Goal: Task Accomplishment & Management: Complete application form

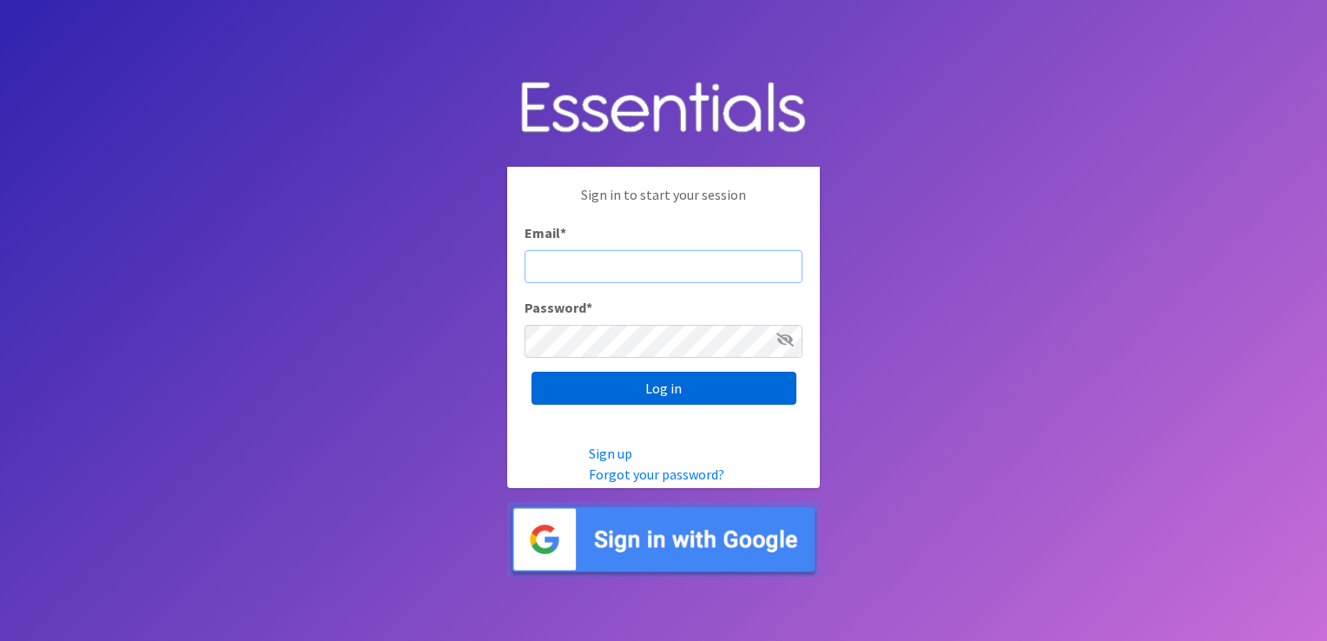
type input "[EMAIL_ADDRESS][DOMAIN_NAME]"
click at [681, 382] on input "Log in" at bounding box center [664, 388] width 265 height 33
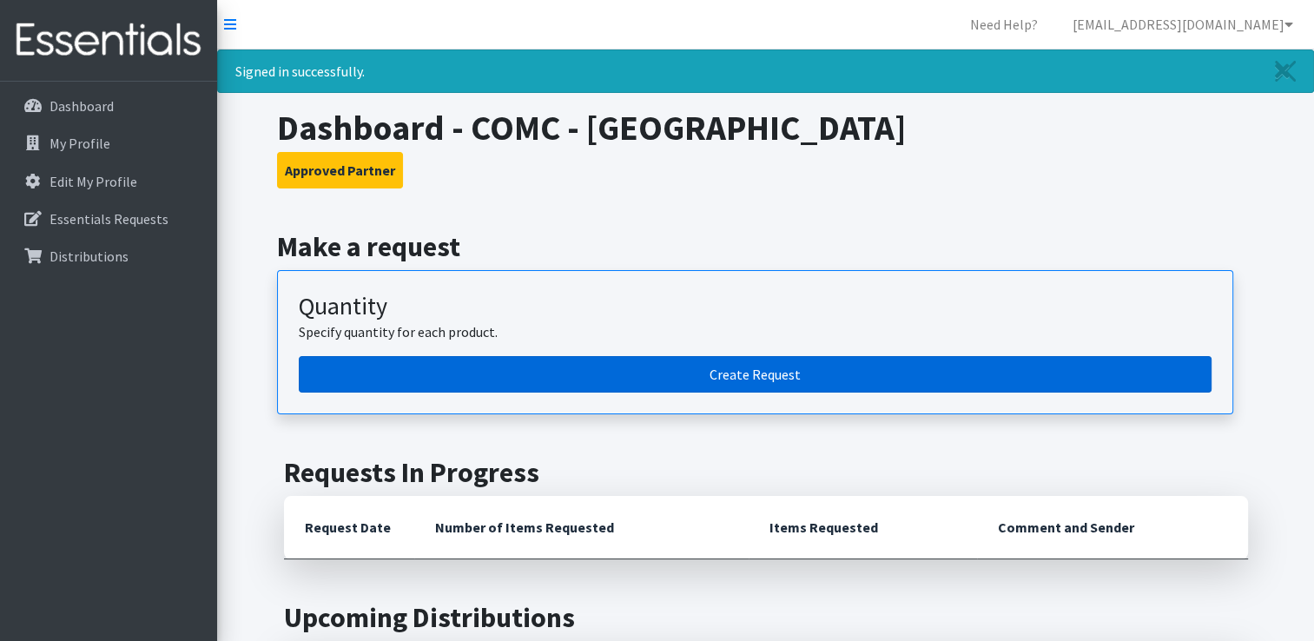
click at [766, 374] on link "Create Request" at bounding box center [755, 374] width 913 height 36
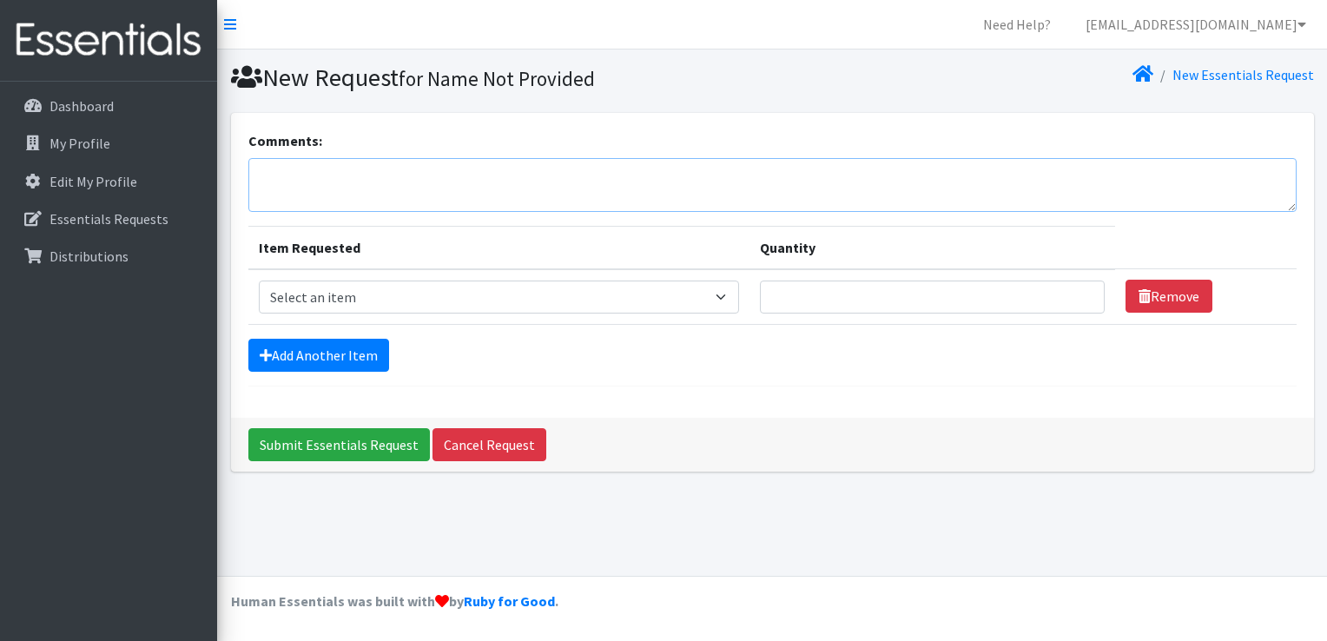
click at [337, 182] on textarea "Comments:" at bounding box center [772, 185] width 1048 height 54
type textarea "I am so sorry for the late ordering."
click at [739, 294] on select "Select an item Kids (Newborn) Kids (Size 1) Kids (Size 2) Kids (Size 3) Kids (S…" at bounding box center [499, 297] width 480 height 33
select select "13727"
click at [259, 281] on select "Select an item Kids (Newborn) Kids (Size 1) Kids (Size 2) Kids (Size 3) Kids (S…" at bounding box center [499, 297] width 480 height 33
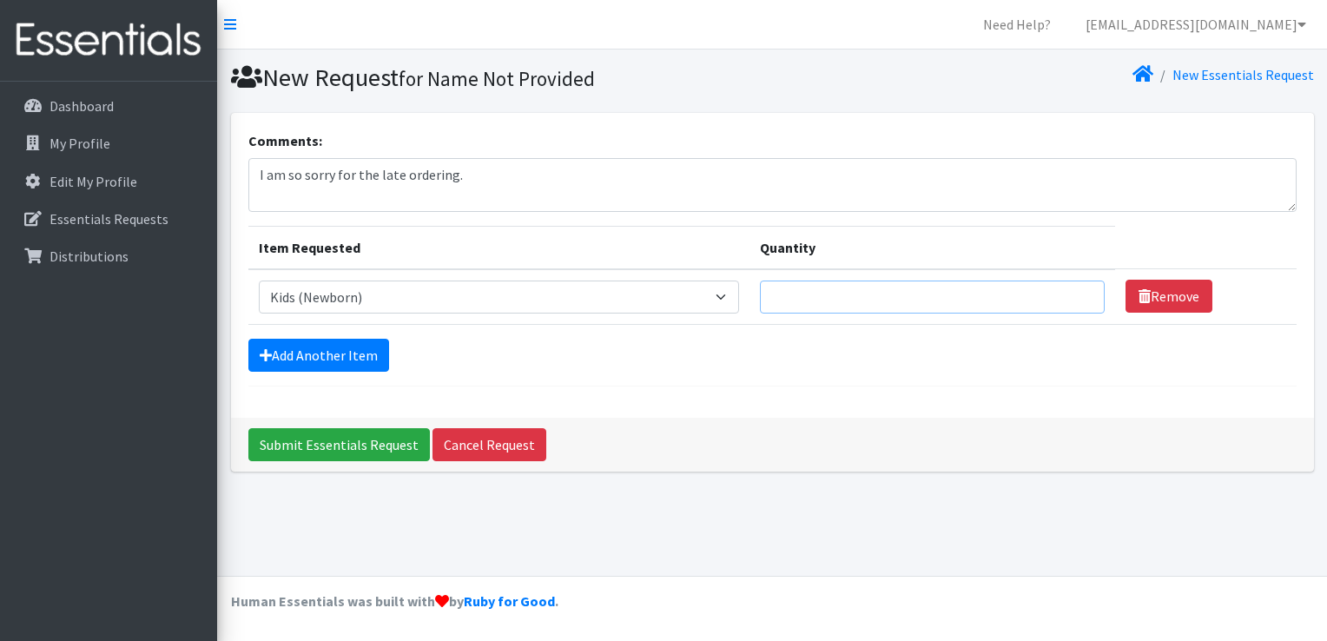
click at [852, 301] on input "Quantity" at bounding box center [932, 297] width 345 height 33
type input "150"
click at [631, 355] on div "Add Another Item" at bounding box center [772, 355] width 1048 height 33
click at [298, 354] on link "Add Another Item" at bounding box center [318, 355] width 141 height 33
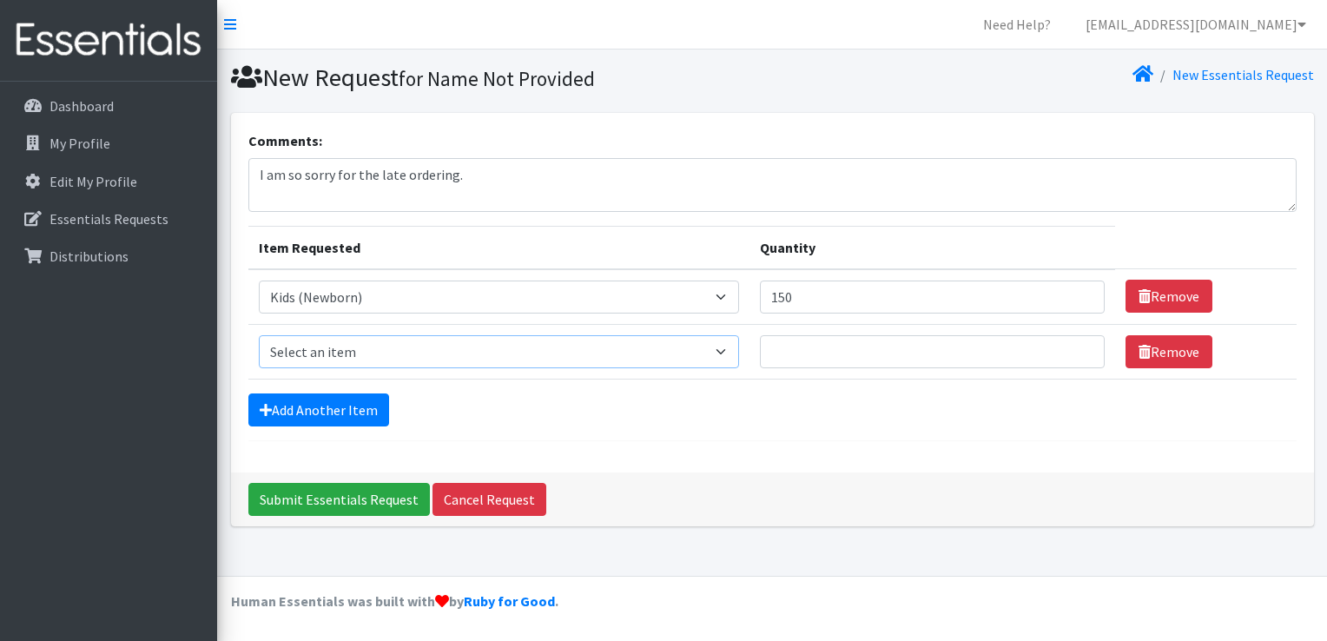
click at [329, 350] on select "Select an item Kids (Newborn) Kids (Size 1) Kids (Size 2) Kids (Size 3) Kids (S…" at bounding box center [499, 351] width 480 height 33
select select "13728"
click at [259, 335] on select "Select an item Kids (Newborn) Kids (Size 1) Kids (Size 2) Kids (Size 3) Kids (S…" at bounding box center [499, 351] width 480 height 33
click at [825, 356] on input "Quantity" at bounding box center [932, 351] width 345 height 33
type input "150"
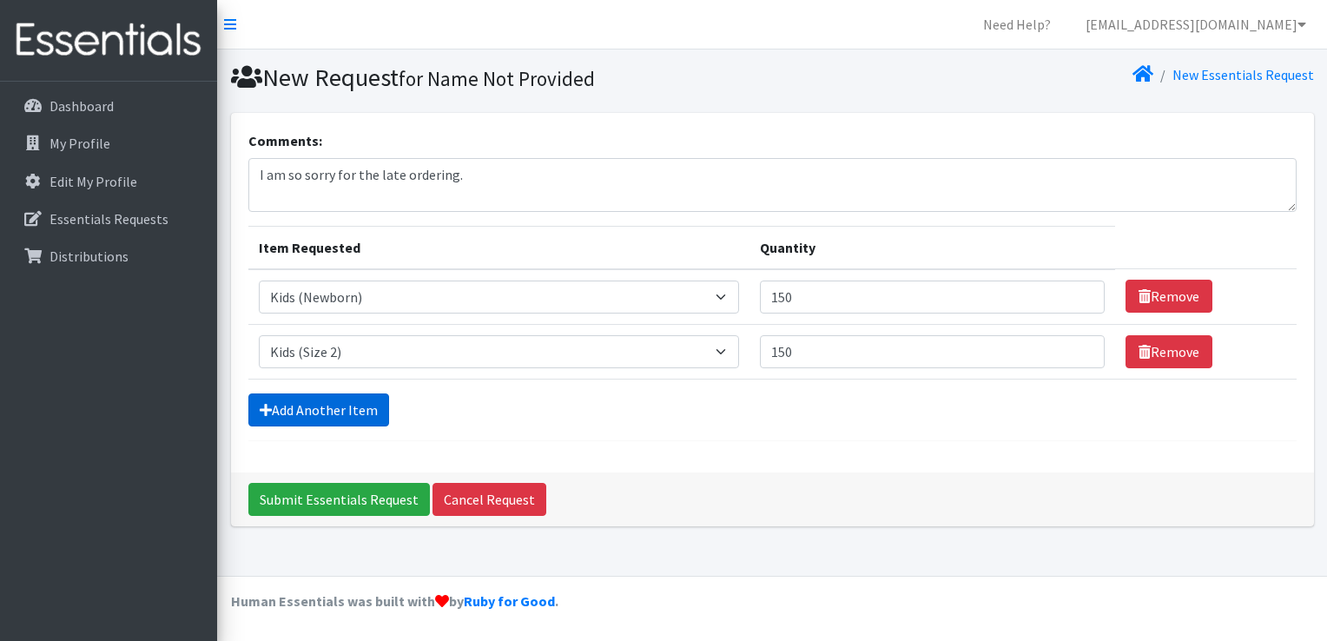
click at [282, 415] on link "Add Another Item" at bounding box center [318, 409] width 141 height 33
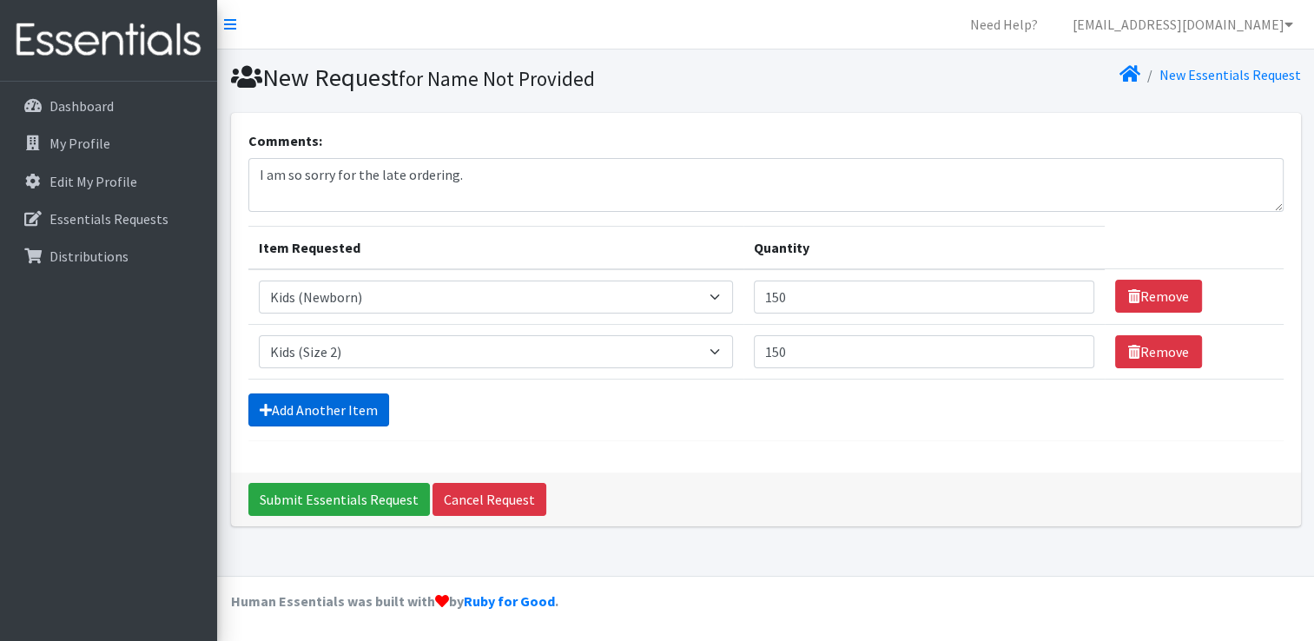
scroll to position [16, 0]
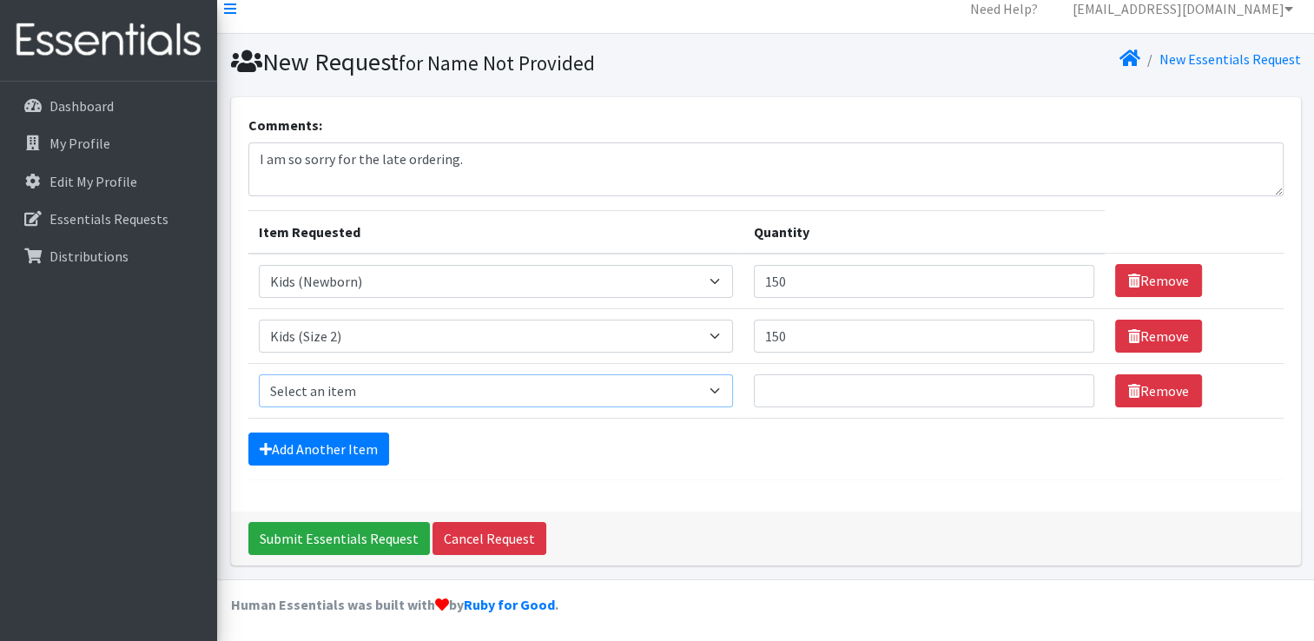
click at [323, 388] on select "Select an item Kids (Newborn) Kids (Size 1) Kids (Size 2) Kids (Size 3) Kids (S…" at bounding box center [496, 390] width 474 height 33
select select "13726"
click at [259, 374] on select "Select an item Kids (Newborn) Kids (Size 1) Kids (Size 2) Kids (Size 3) Kids (S…" at bounding box center [496, 390] width 474 height 33
click at [992, 386] on input "Quantity" at bounding box center [924, 390] width 340 height 33
type input "375"
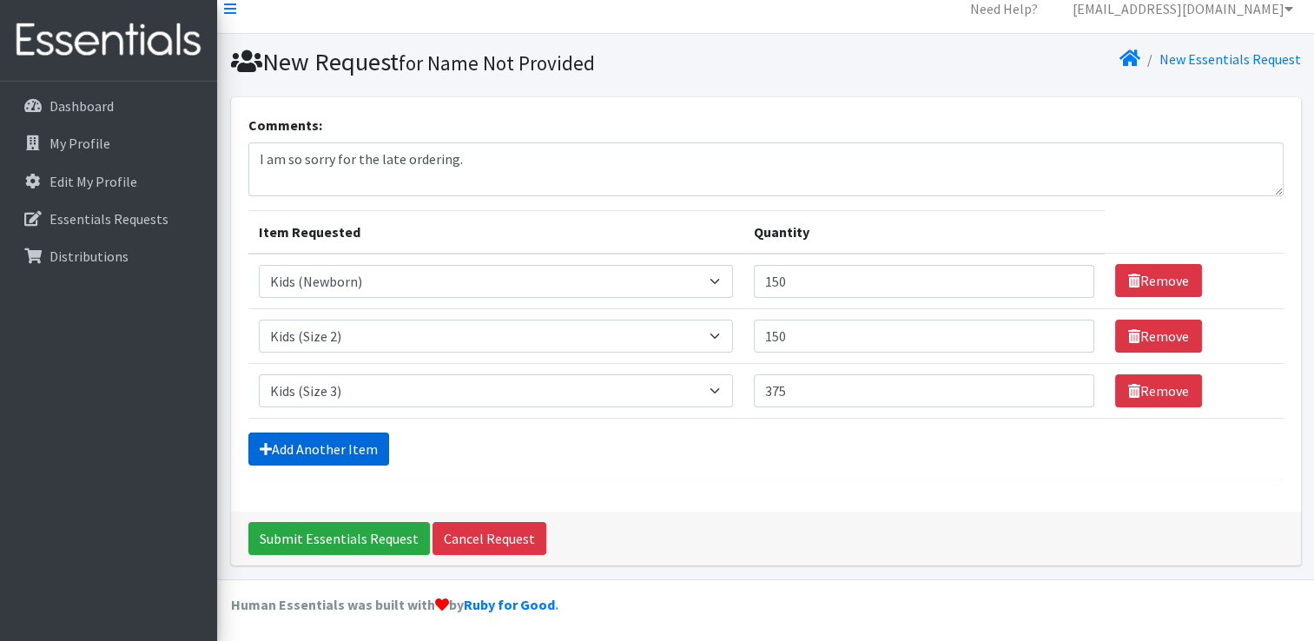
click at [294, 445] on link "Add Another Item" at bounding box center [318, 449] width 141 height 33
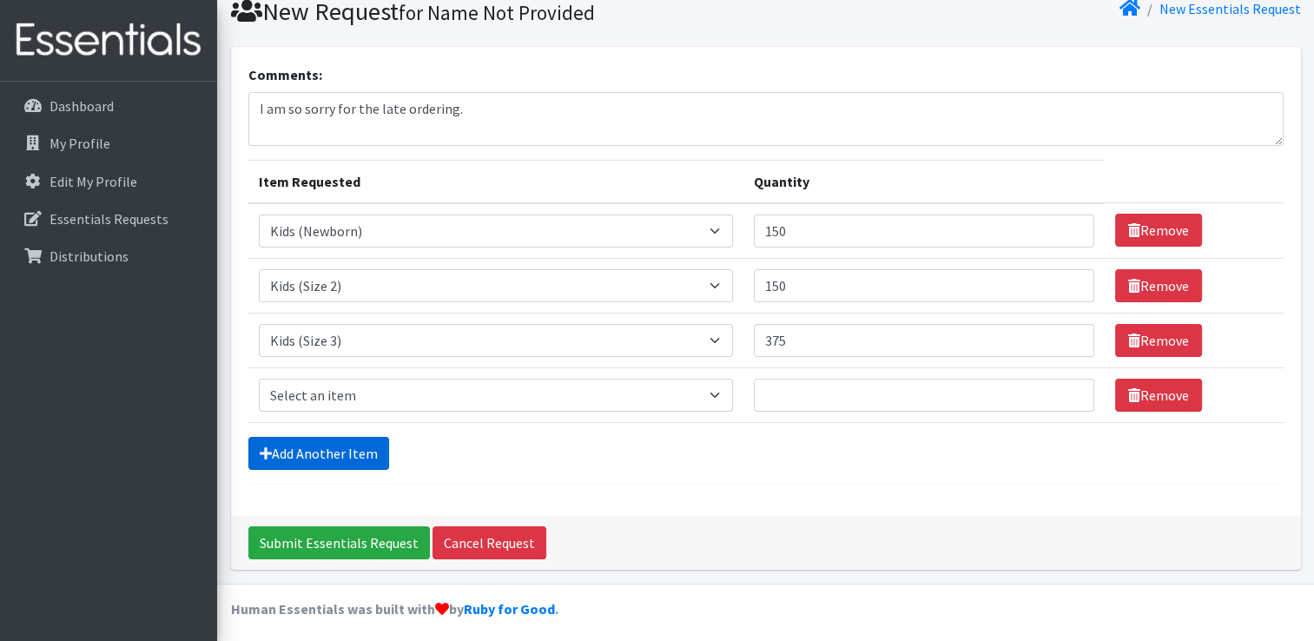
scroll to position [70, 0]
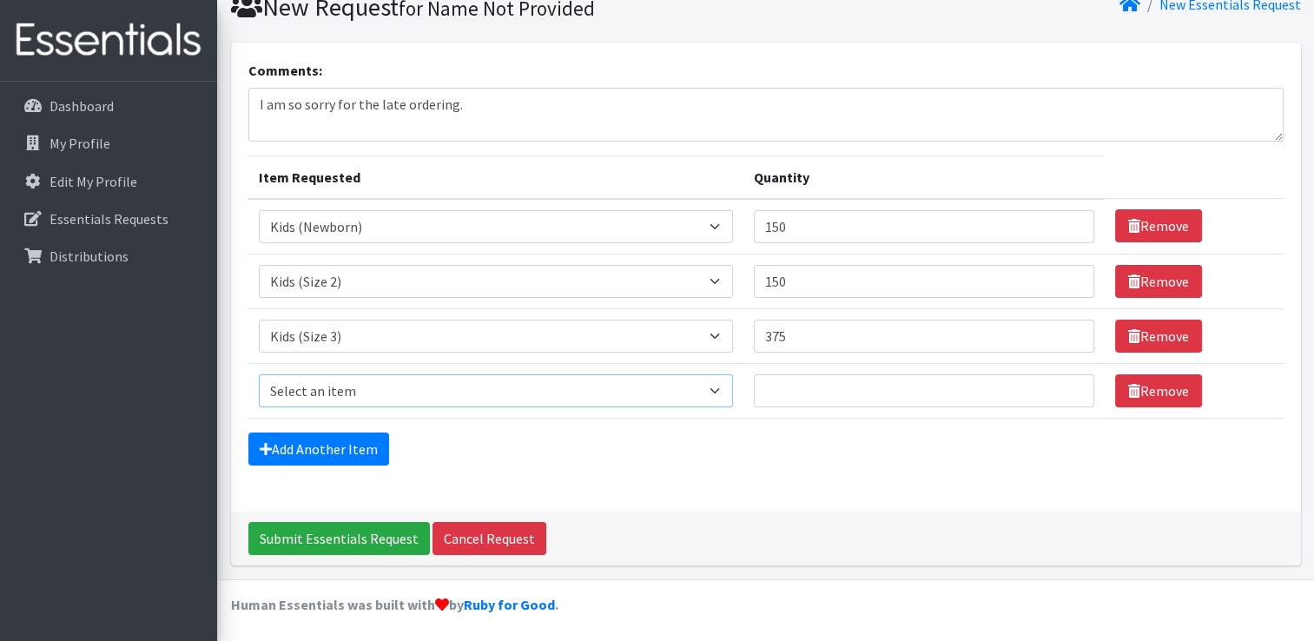
click at [618, 380] on select "Select an item Kids (Newborn) Kids (Size 1) Kids (Size 2) Kids (Size 3) Kids (S…" at bounding box center [496, 390] width 474 height 33
select select "13725"
click at [259, 374] on select "Select an item Kids (Newborn) Kids (Size 1) Kids (Size 2) Kids (Size 3) Kids (S…" at bounding box center [496, 390] width 474 height 33
click at [838, 387] on input "Quantity" at bounding box center [924, 390] width 340 height 33
type input "250"
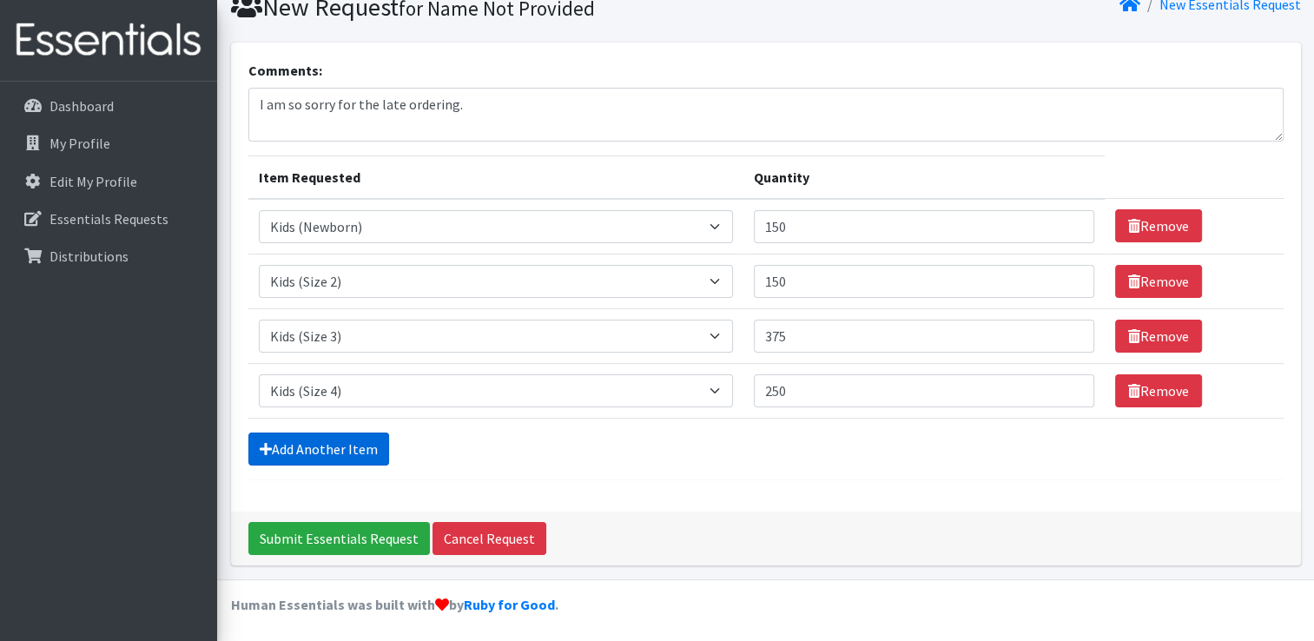
click at [325, 447] on link "Add Another Item" at bounding box center [318, 449] width 141 height 33
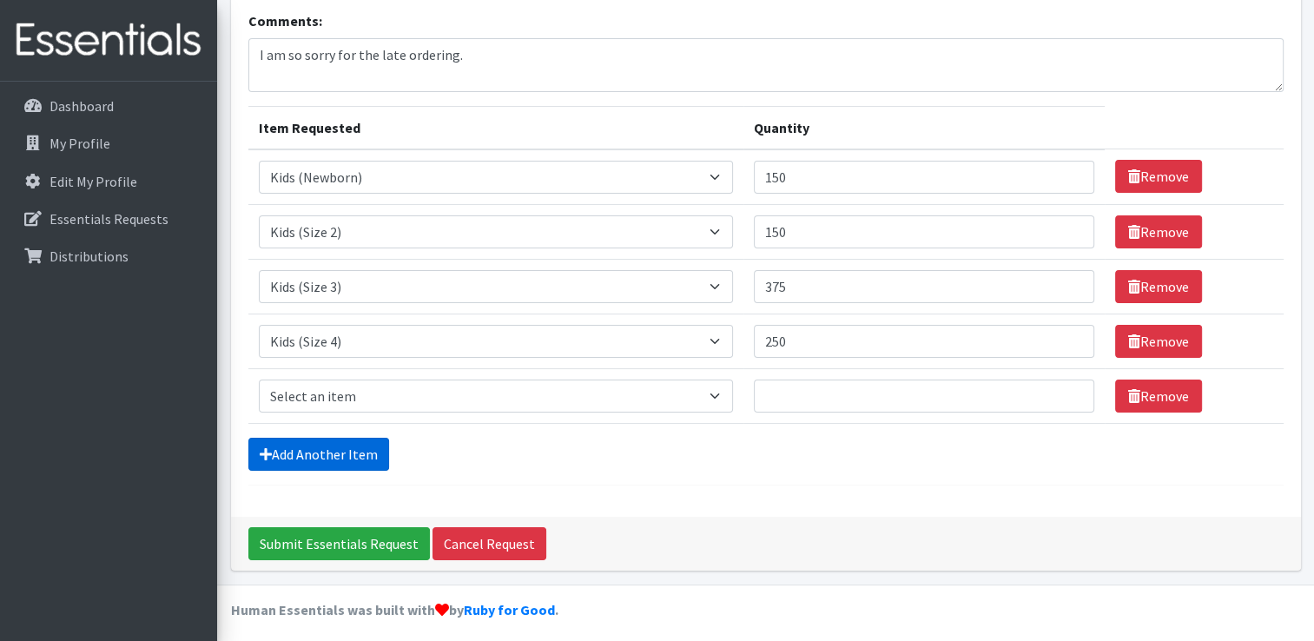
scroll to position [125, 0]
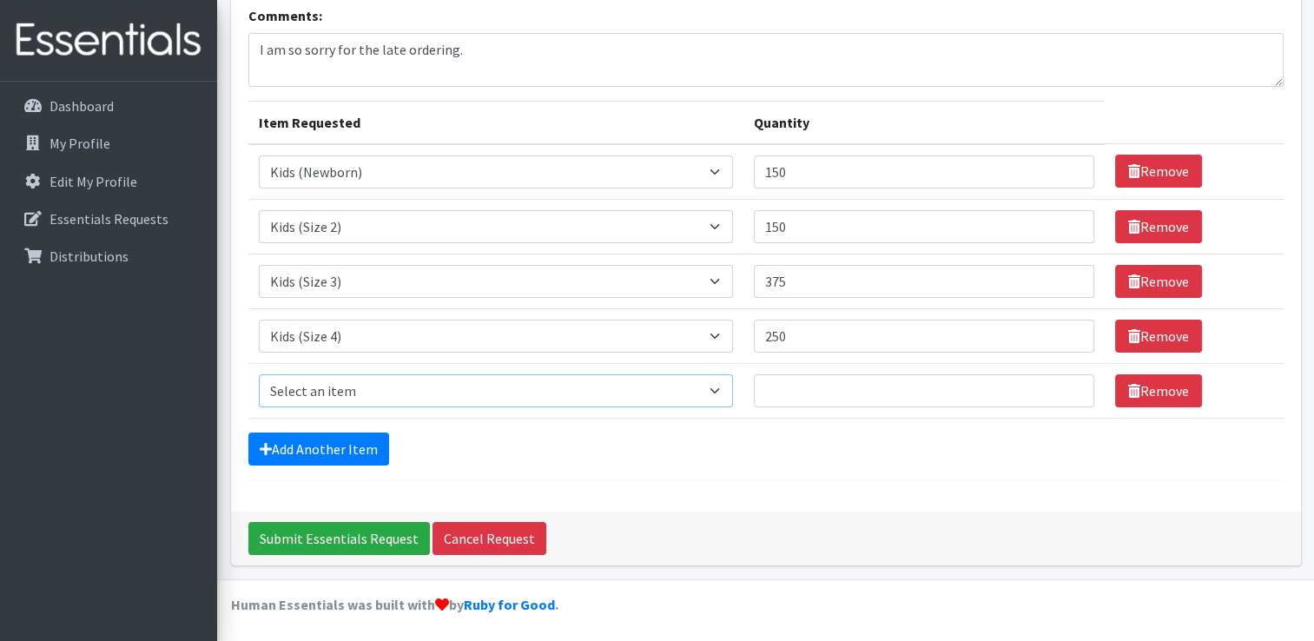
click at [646, 400] on select "Select an item Kids (Newborn) Kids (Size 1) Kids (Size 2) Kids (Size 3) Kids (S…" at bounding box center [496, 390] width 474 height 33
click at [671, 466] on form "Comments: I am so sorry for the late ordering. Item Requested Quantity Item Req…" at bounding box center [765, 242] width 1035 height 475
click at [698, 390] on select "Select an item Kids (Newborn) Kids (Size 1) Kids (Size 2) Kids (Size 3) Kids (S…" at bounding box center [496, 390] width 474 height 33
select select "13713"
click at [259, 374] on select "Select an item Kids (Newborn) Kids (Size 1) Kids (Size 2) Kids (Size 3) Kids (S…" at bounding box center [496, 390] width 474 height 33
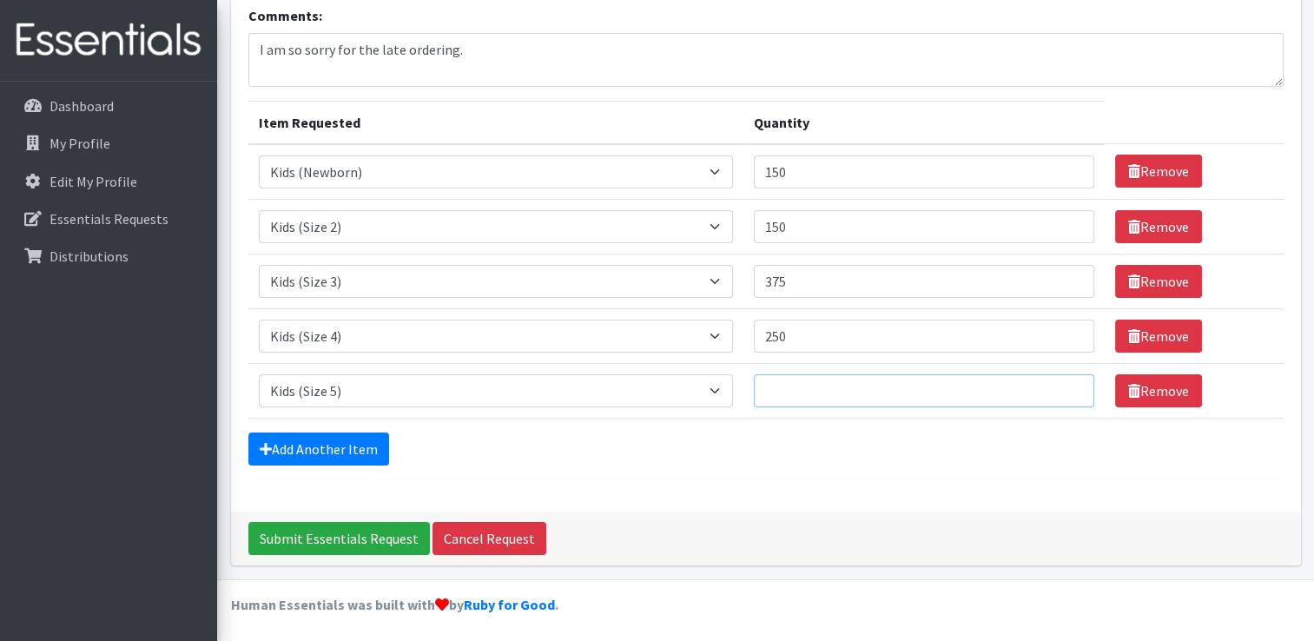
click at [915, 397] on input "Quantity" at bounding box center [924, 390] width 340 height 33
type input "1"
click at [1068, 384] on input "1" at bounding box center [924, 390] width 340 height 33
type input "275"
click at [294, 444] on link "Add Another Item" at bounding box center [318, 449] width 141 height 33
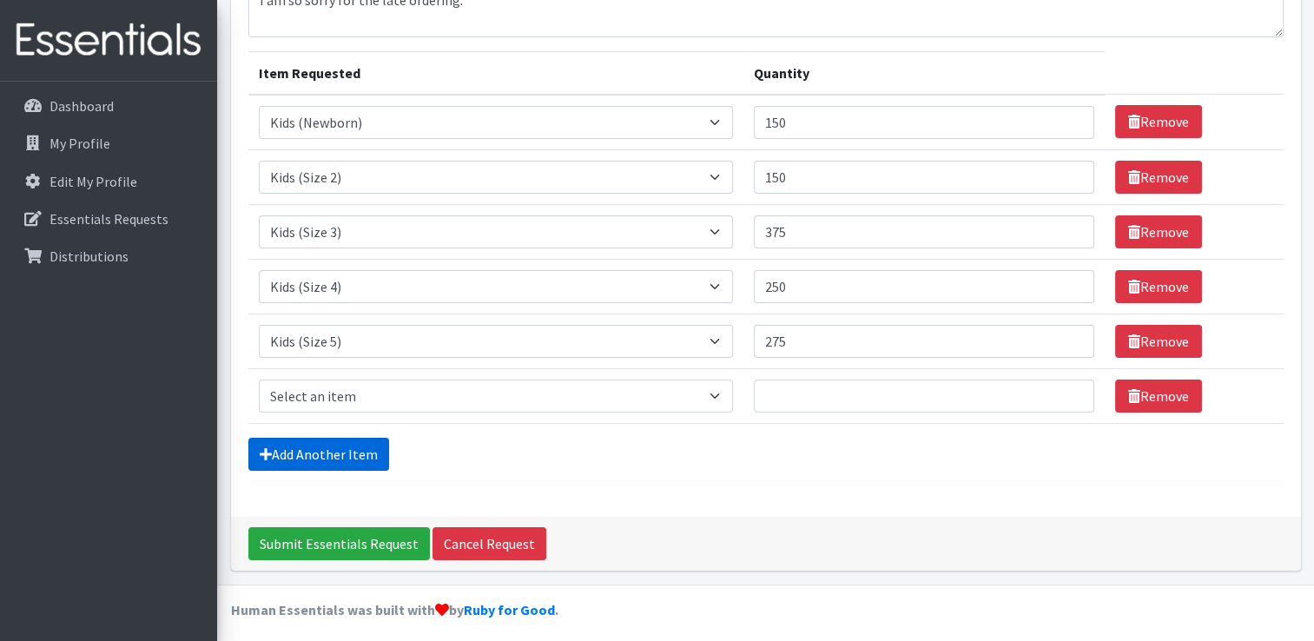
scroll to position [180, 0]
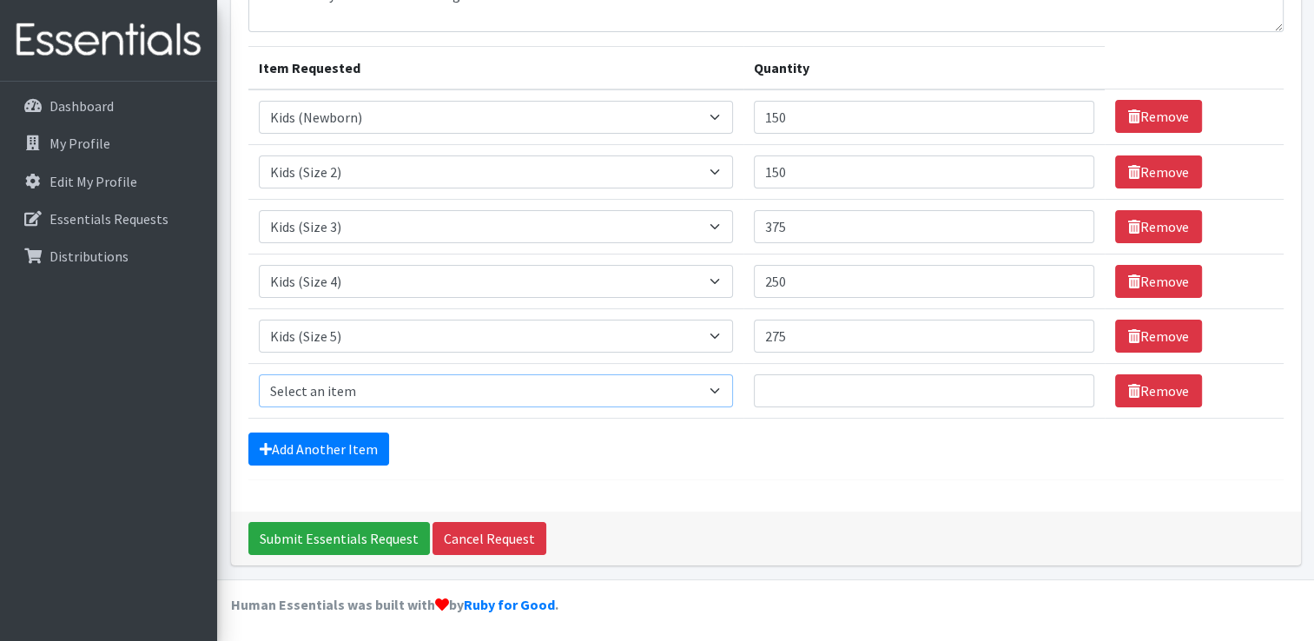
click at [606, 382] on select "Select an item Kids (Newborn) Kids (Size 1) Kids (Size 2) Kids (Size 3) Kids (S…" at bounding box center [496, 390] width 474 height 33
select select "13708"
click at [259, 374] on select "Select an item Kids (Newborn) Kids (Size 1) Kids (Size 2) Kids (Size 3) Kids (S…" at bounding box center [496, 390] width 474 height 33
click at [934, 397] on input "Quantity" at bounding box center [924, 390] width 340 height 33
type input "150"
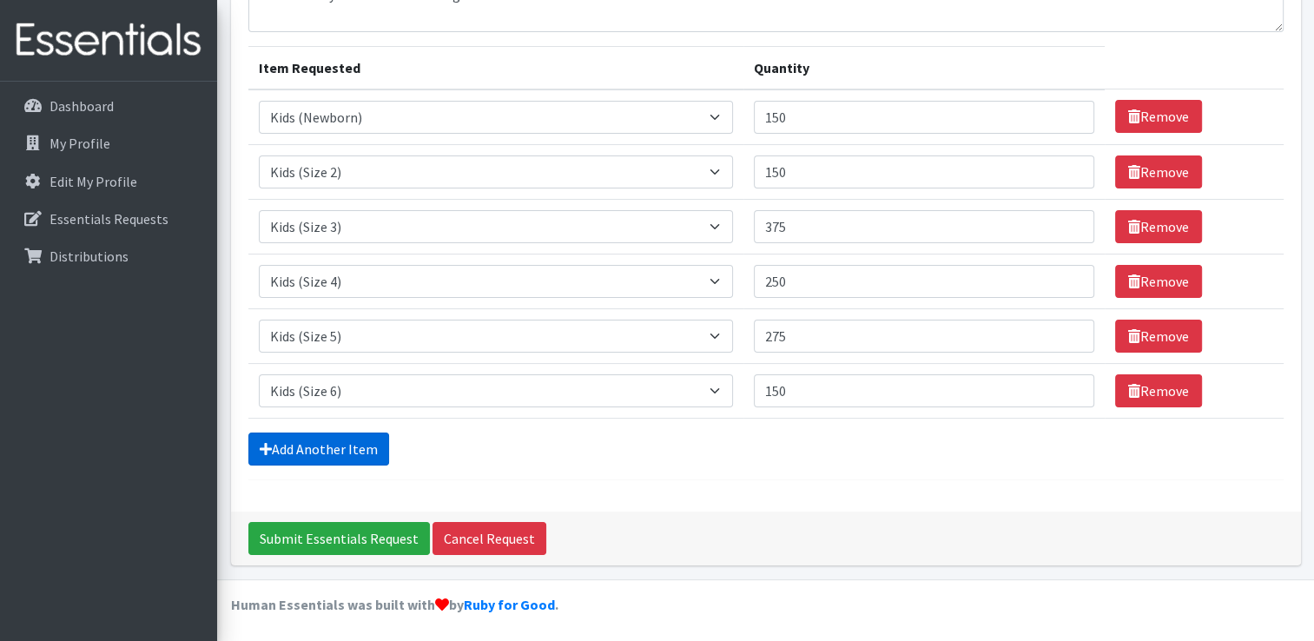
click at [331, 442] on link "Add Another Item" at bounding box center [318, 449] width 141 height 33
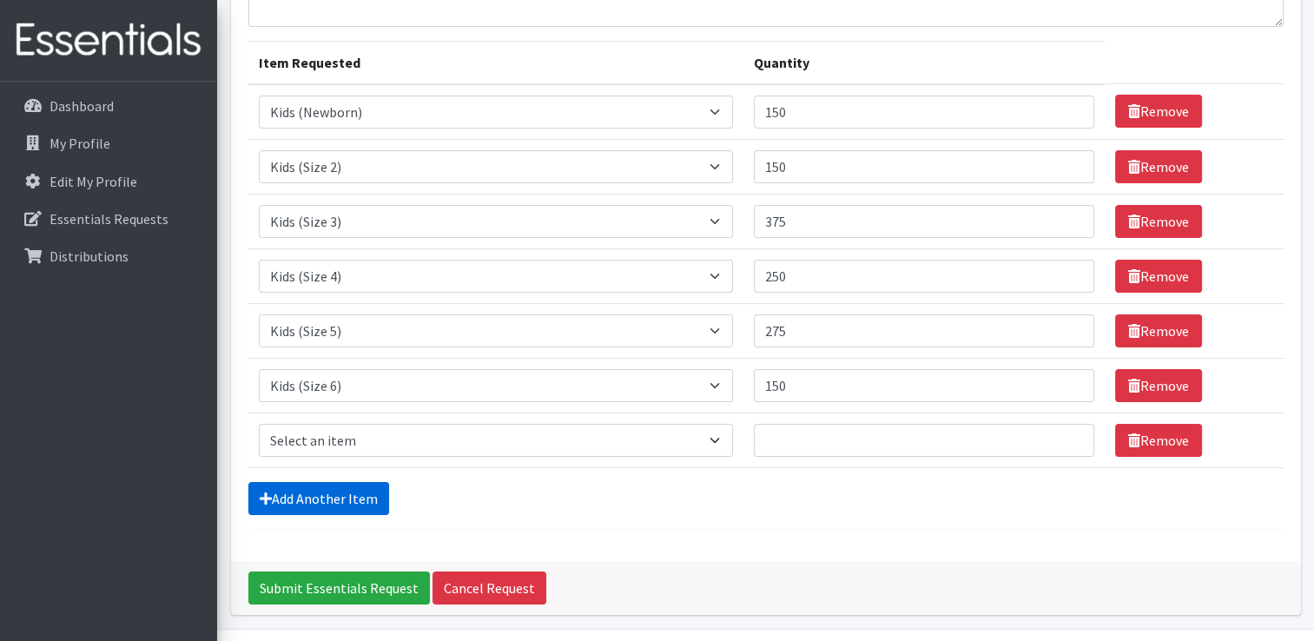
scroll to position [234, 0]
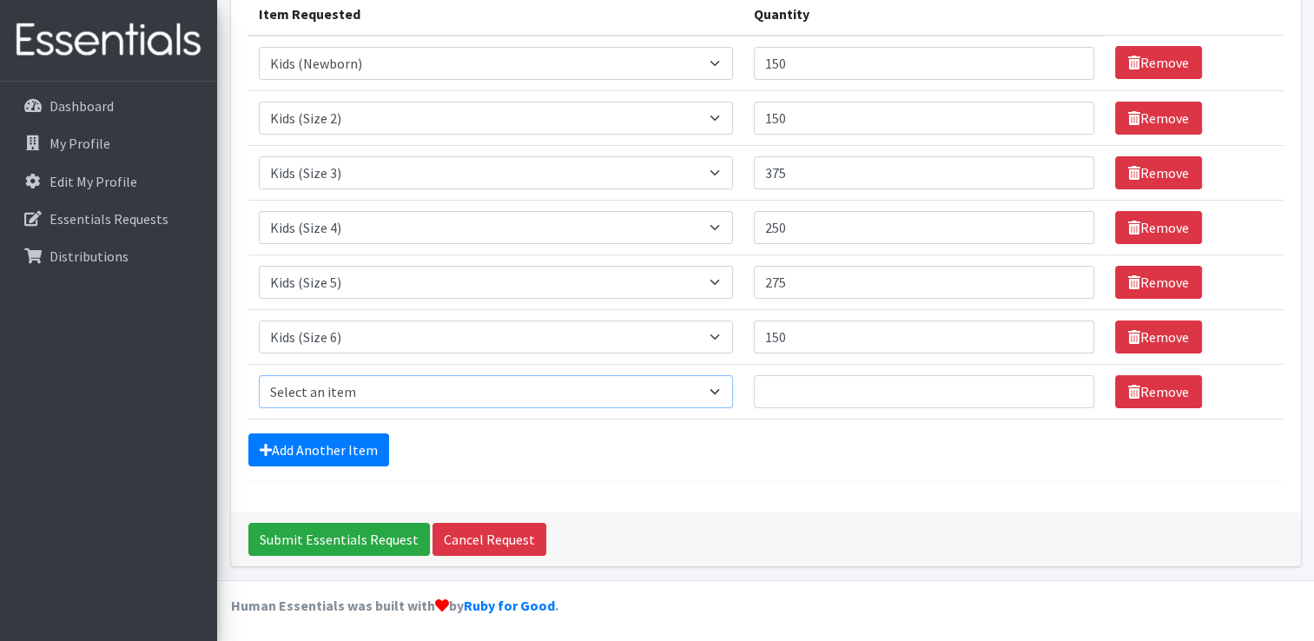
click at [326, 386] on select "Select an item Kids (Newborn) Kids (Size 1) Kids (Size 2) Kids (Size 3) Kids (S…" at bounding box center [496, 391] width 474 height 33
select select "14443"
click at [259, 375] on select "Select an item Kids (Newborn) Kids (Size 1) Kids (Size 2) Kids (Size 3) Kids (S…" at bounding box center [496, 391] width 474 height 33
click at [1071, 382] on input "1" at bounding box center [924, 391] width 340 height 33
click at [1071, 382] on input "2" at bounding box center [924, 391] width 340 height 33
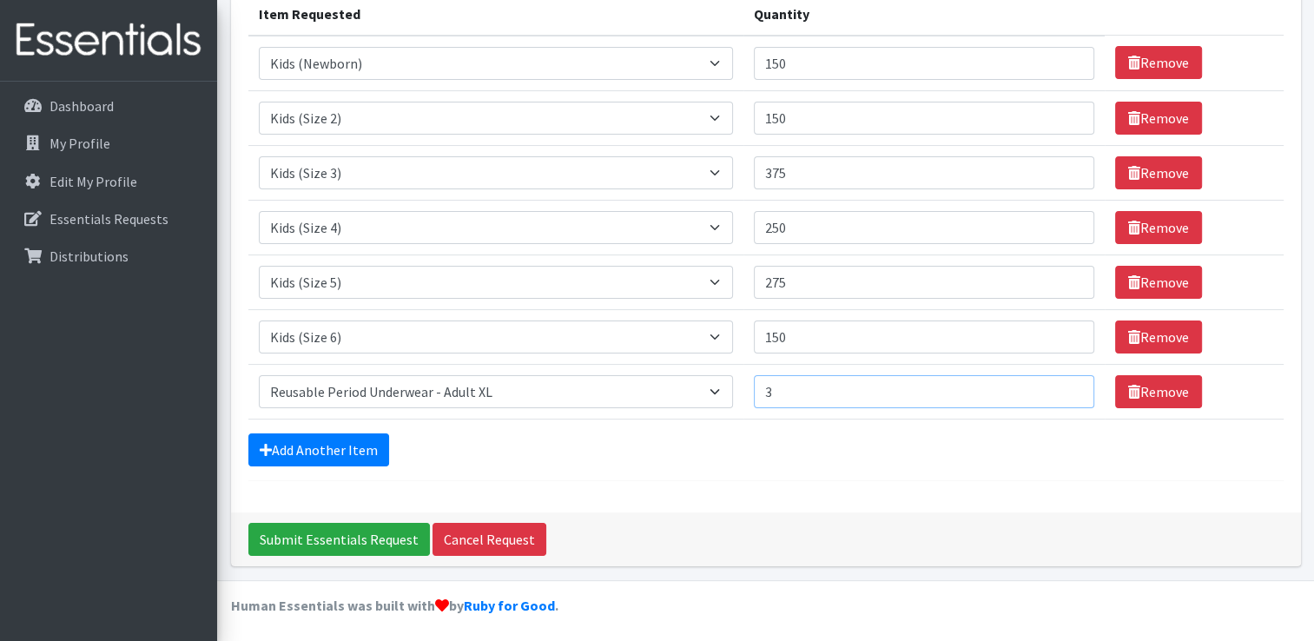
click at [1071, 382] on input "3" at bounding box center [924, 391] width 340 height 33
click at [1071, 382] on input "4" at bounding box center [924, 391] width 340 height 33
click at [1071, 382] on input "5" at bounding box center [924, 391] width 340 height 33
click at [1071, 382] on input "6" at bounding box center [924, 391] width 340 height 33
click at [1071, 382] on input "7" at bounding box center [924, 391] width 340 height 33
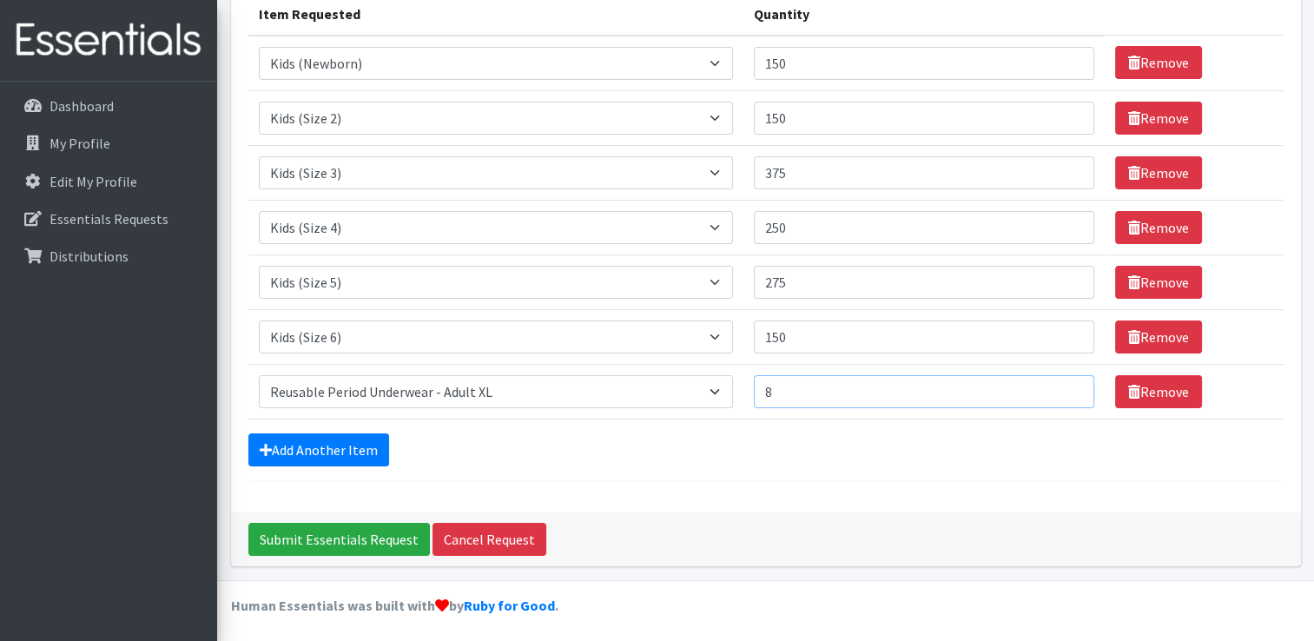
click at [1070, 382] on input "8" at bounding box center [924, 391] width 340 height 33
click at [1069, 382] on input "9" at bounding box center [924, 391] width 340 height 33
click at [1069, 382] on input "10" at bounding box center [924, 391] width 340 height 33
click at [1069, 382] on input "11" at bounding box center [924, 391] width 340 height 33
click at [1069, 382] on input "12" at bounding box center [924, 391] width 340 height 33
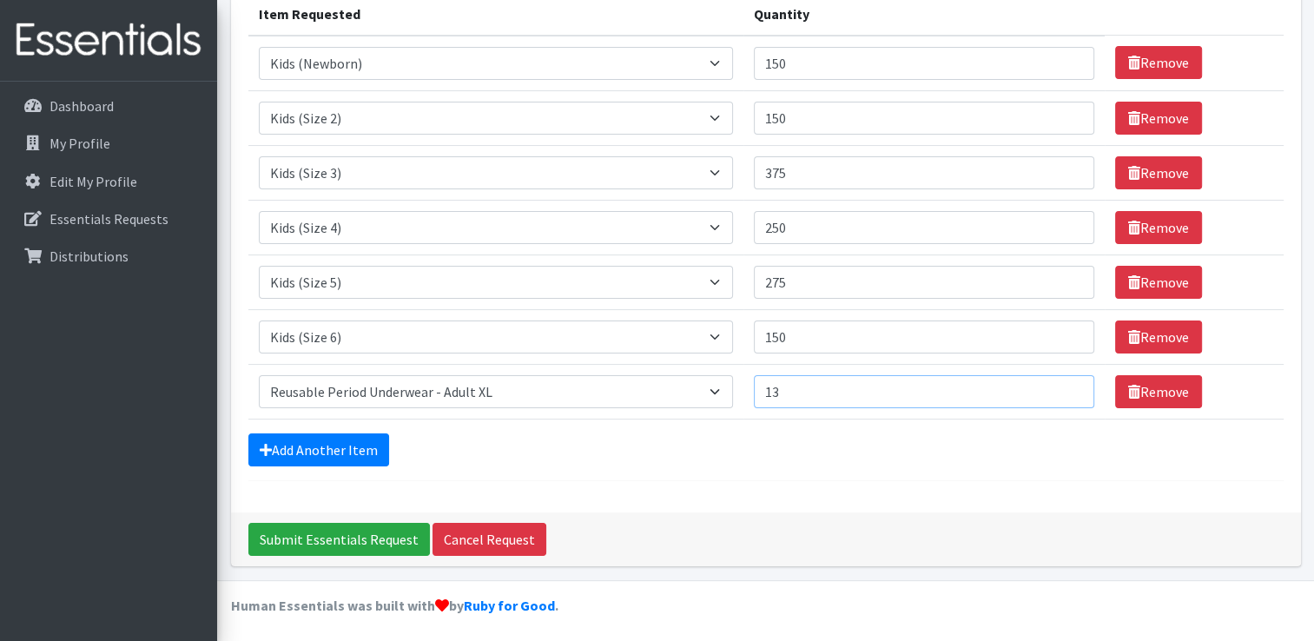
click at [1069, 382] on input "13" at bounding box center [924, 391] width 340 height 33
click at [1069, 382] on input "14" at bounding box center [924, 391] width 340 height 33
click at [1069, 382] on input "15" at bounding box center [924, 391] width 340 height 33
click at [1069, 382] on input "16" at bounding box center [924, 391] width 340 height 33
click at [1069, 382] on input "17" at bounding box center [924, 391] width 340 height 33
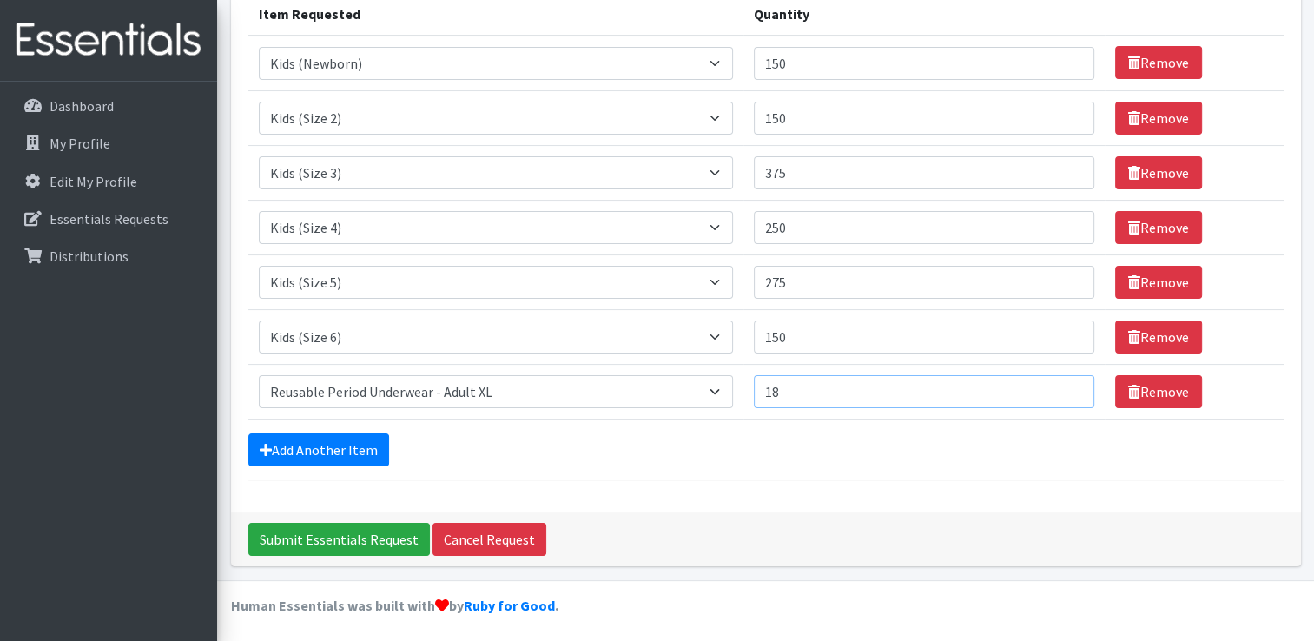
click at [1069, 382] on input "18" at bounding box center [924, 391] width 340 height 33
click at [1069, 382] on input "19" at bounding box center [924, 391] width 340 height 33
click at [1069, 382] on input "20" at bounding box center [924, 391] width 340 height 33
click at [1069, 382] on input "21" at bounding box center [924, 391] width 340 height 33
click at [1069, 382] on input "22" at bounding box center [924, 391] width 340 height 33
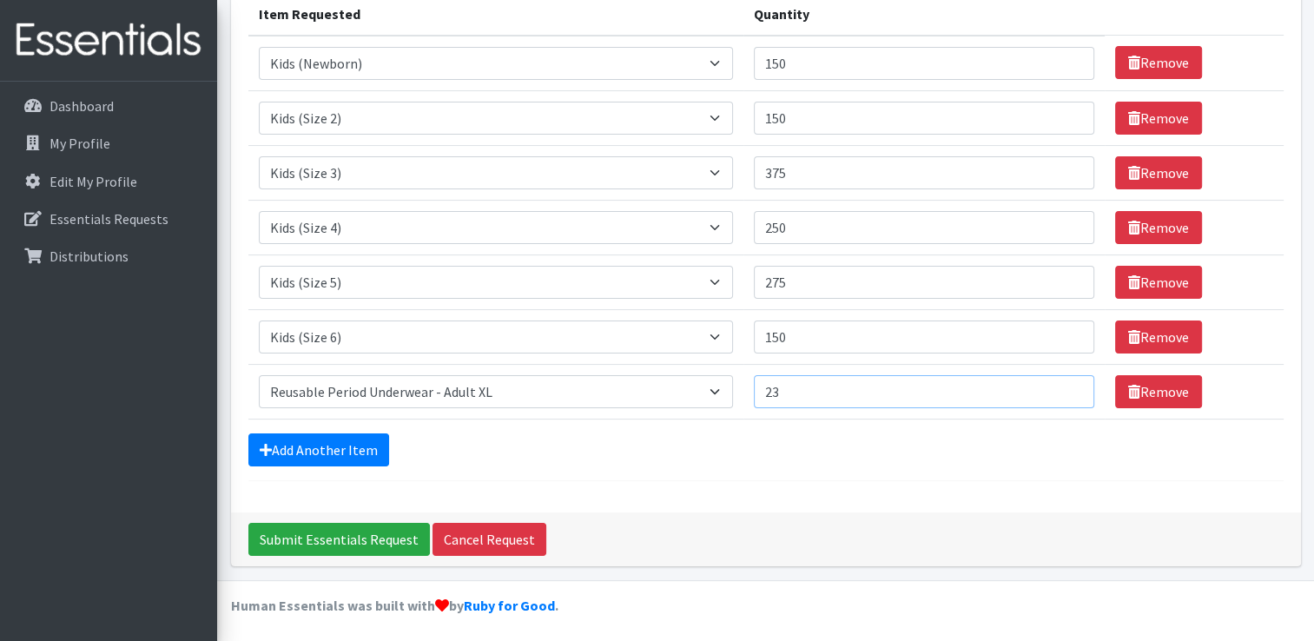
click at [1069, 382] on input "23" at bounding box center [924, 391] width 340 height 33
click at [1069, 382] on input "24" at bounding box center [924, 391] width 340 height 33
type input "25"
click at [1069, 382] on input "25" at bounding box center [924, 391] width 340 height 33
click at [280, 444] on link "Add Another Item" at bounding box center [318, 449] width 141 height 33
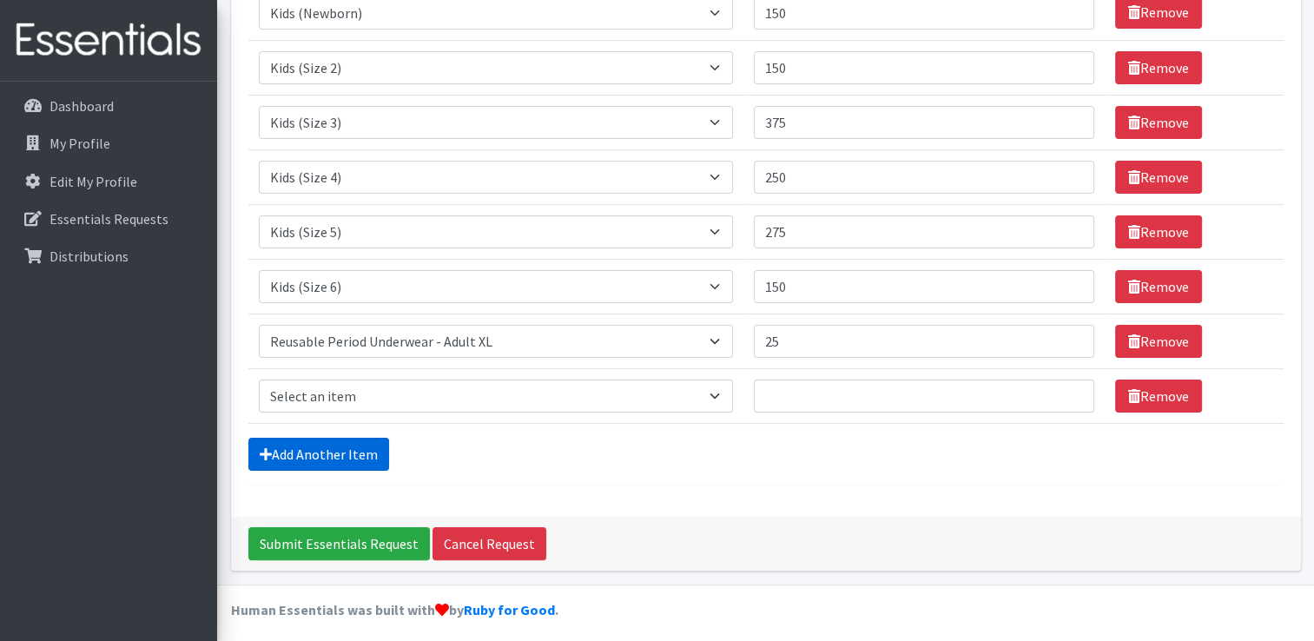
scroll to position [288, 0]
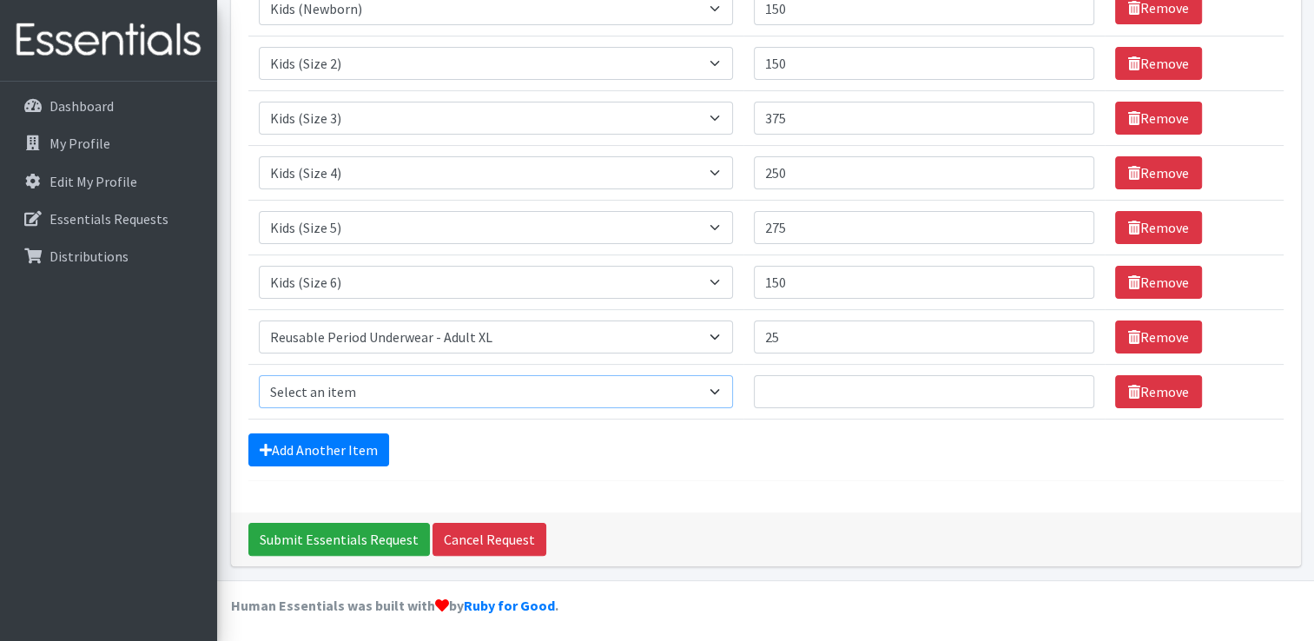
click at [435, 394] on select "Select an item Kids (Newborn) Kids (Size 1) Kids (Size 2) Kids (Size 3) Kids (S…" at bounding box center [496, 391] width 474 height 33
select select "14447"
click at [259, 375] on select "Select an item Kids (Newborn) Kids (Size 1) Kids (Size 2) Kids (Size 3) Kids (S…" at bounding box center [496, 391] width 474 height 33
click at [1068, 386] on input "12" at bounding box center [924, 391] width 340 height 33
click at [1068, 386] on input "13" at bounding box center [924, 391] width 340 height 33
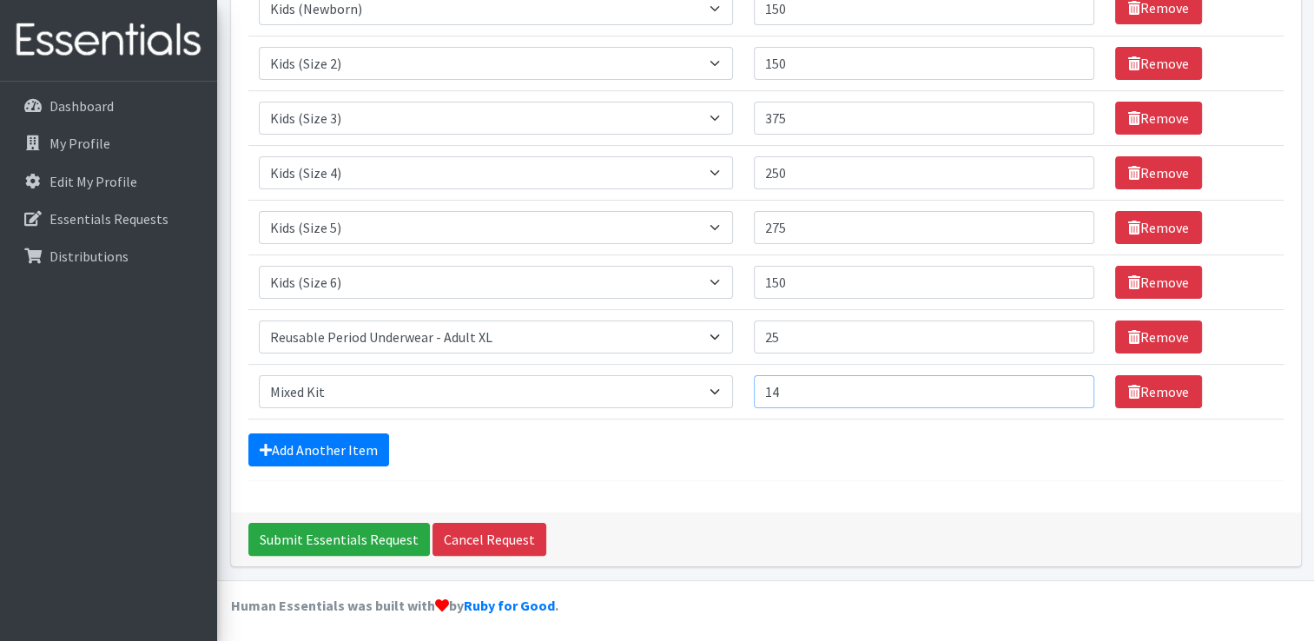
click at [1068, 386] on input "14" at bounding box center [924, 391] width 340 height 33
type input "15"
click at [1068, 386] on input "15" at bounding box center [924, 391] width 340 height 33
click at [292, 446] on link "Add Another Item" at bounding box center [318, 449] width 141 height 33
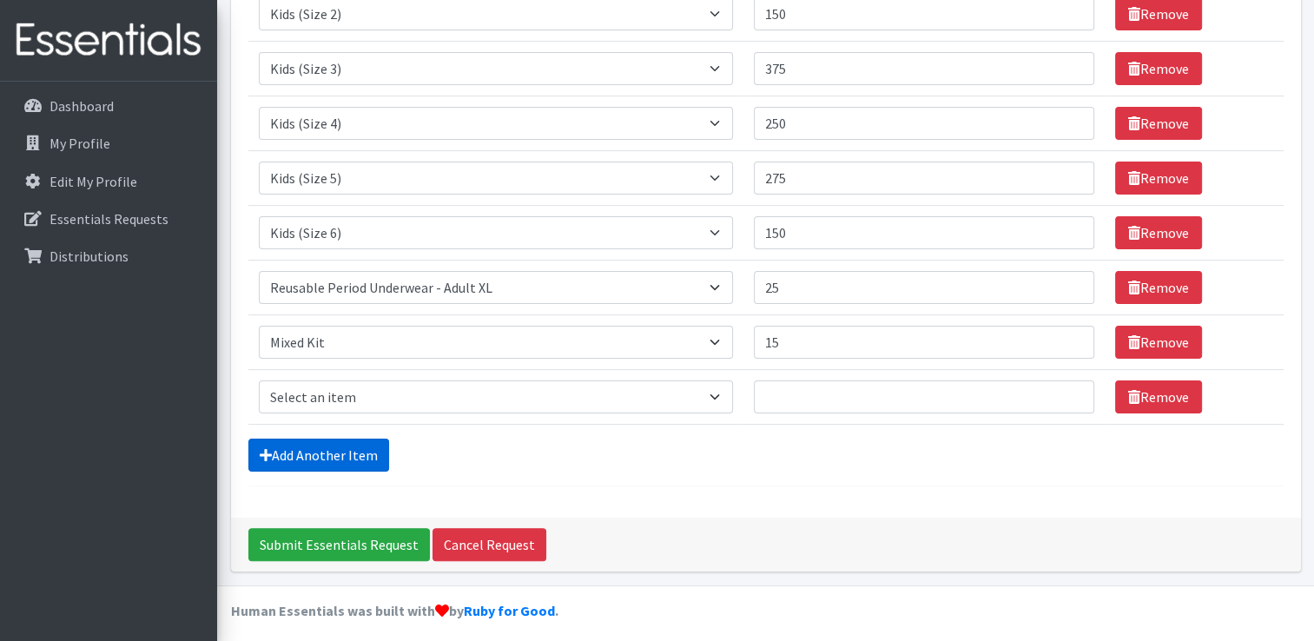
scroll to position [343, 0]
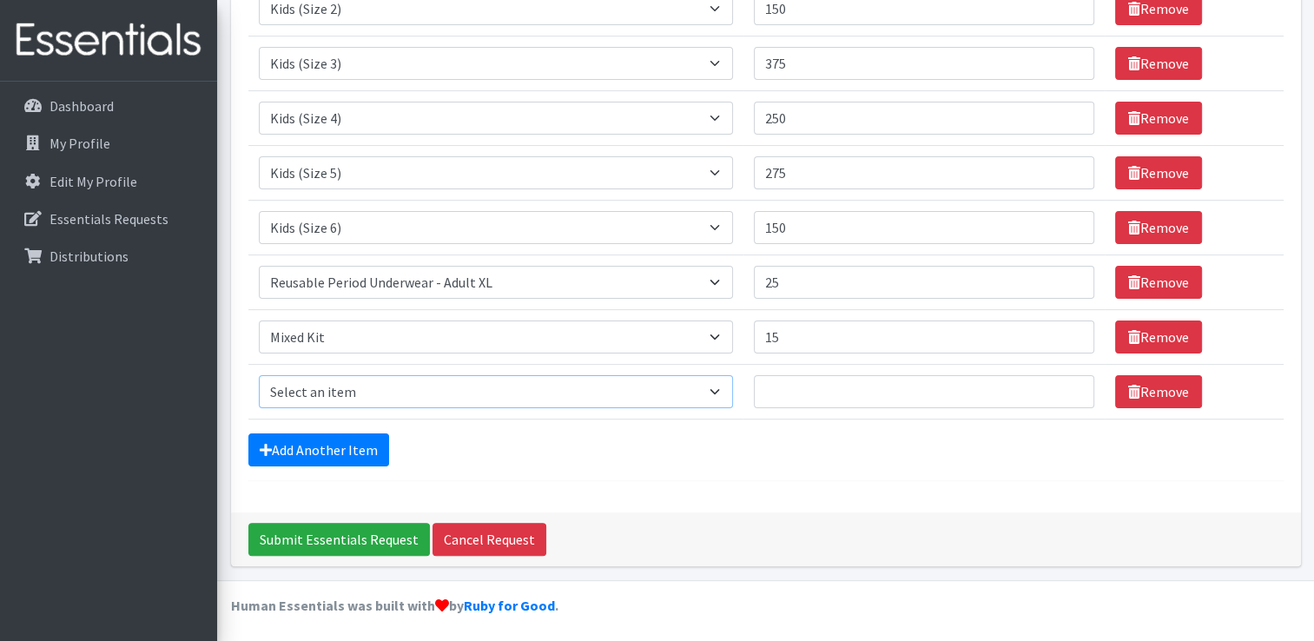
click at [387, 389] on select "Select an item Kids (Newborn) Kids (Size 1) Kids (Size 2) Kids (Size 3) Kids (S…" at bounding box center [496, 391] width 474 height 33
select select "13701"
click at [259, 375] on select "Select an item Kids (Newborn) Kids (Size 1) Kids (Size 2) Kids (Size 3) Kids (S…" at bounding box center [496, 391] width 474 height 33
click at [1070, 384] on input "42" at bounding box center [924, 391] width 340 height 33
click at [1067, 394] on input "41" at bounding box center [924, 391] width 340 height 33
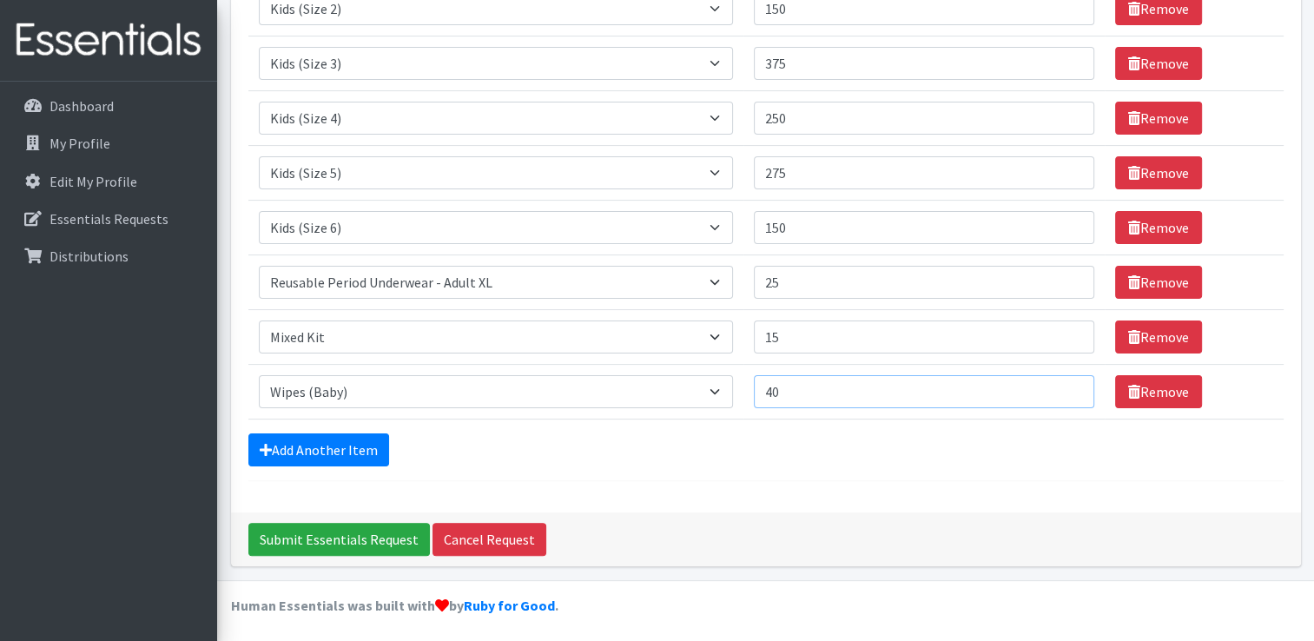
type input "40"
click at [1067, 394] on input "40" at bounding box center [924, 391] width 340 height 33
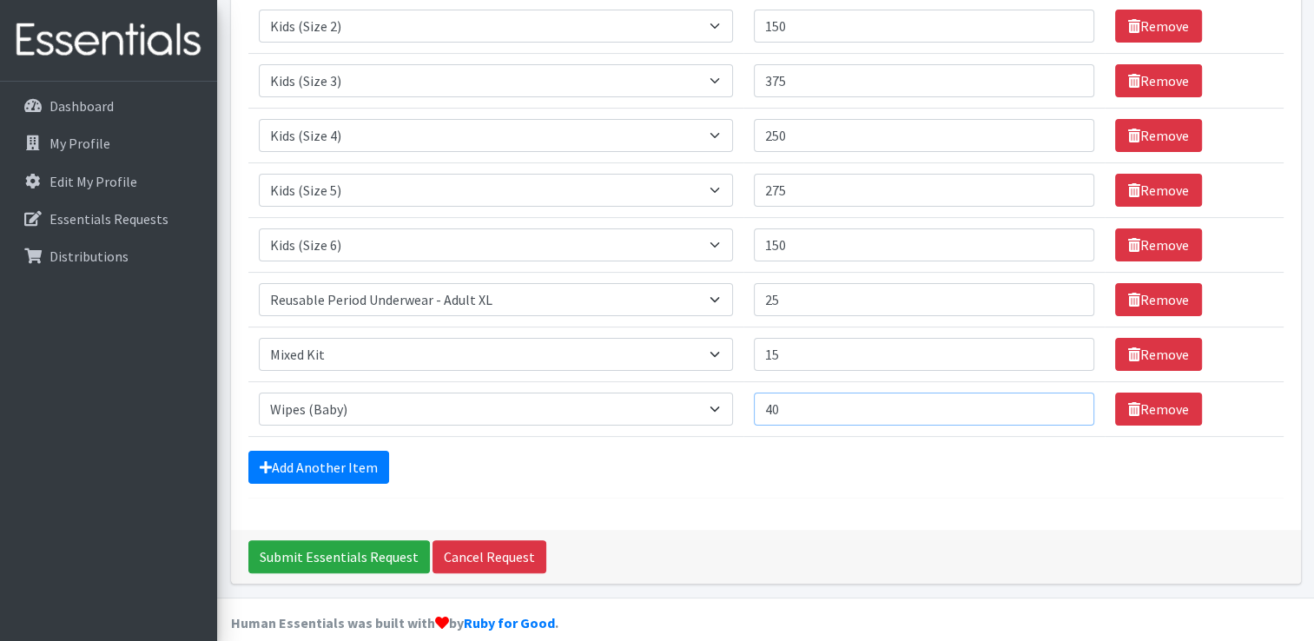
scroll to position [0, 0]
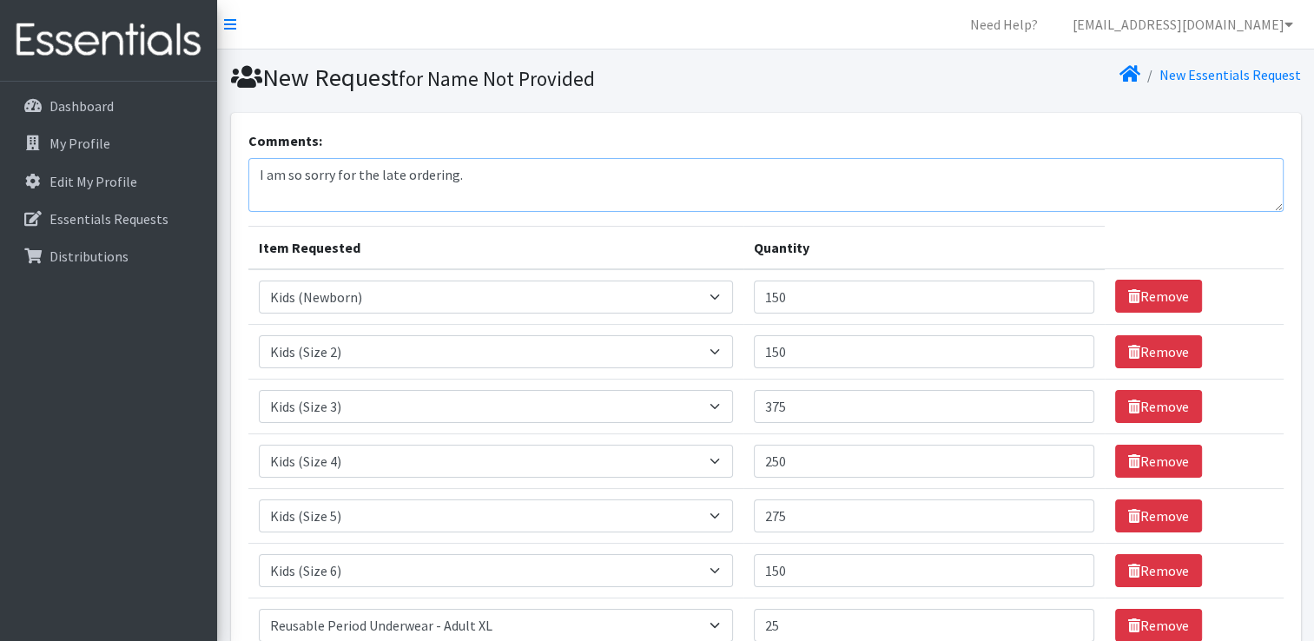
click at [498, 178] on textarea "I am so sorry for the late ordering." at bounding box center [765, 185] width 1035 height 54
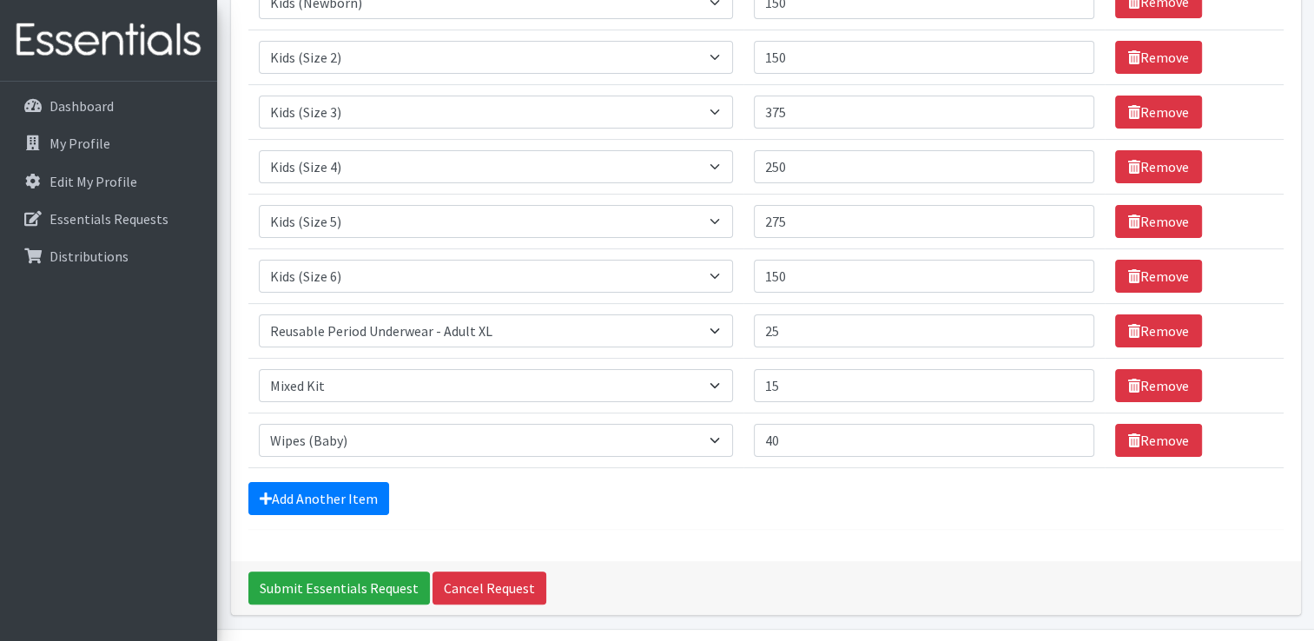
scroll to position [343, 0]
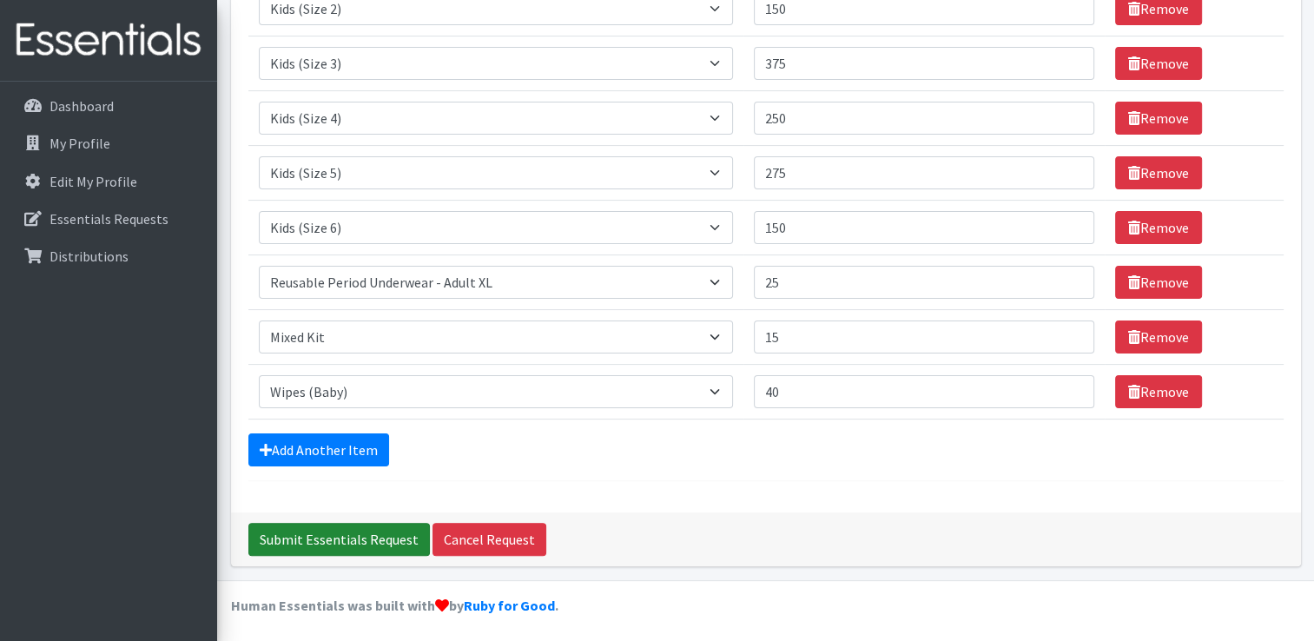
type textarea "I am so sorry for the late ordering I was out sick last week."
click at [322, 538] on input "Submit Essentials Request" at bounding box center [339, 539] width 182 height 33
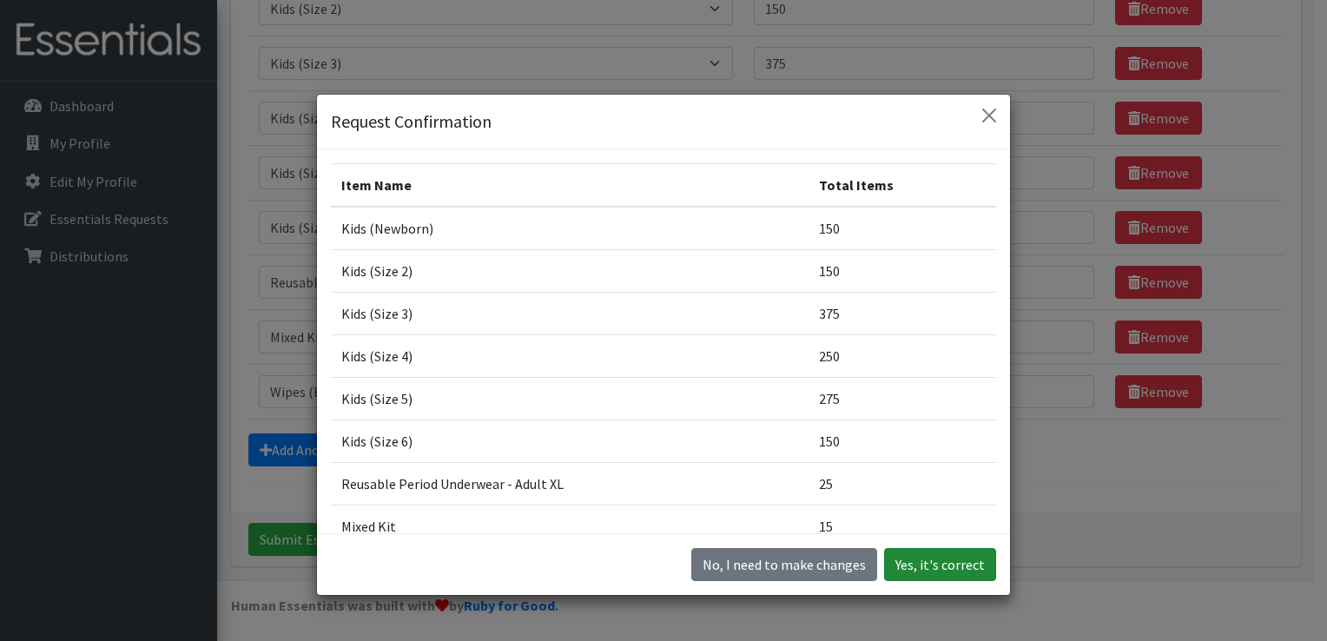
drag, startPoint x: 946, startPoint y: 570, endPoint x: 952, endPoint y: 578, distance: 10.6
click at [948, 571] on button "Yes, it's correct" at bounding box center [940, 564] width 112 height 33
